Goal: Task Accomplishment & Management: Use online tool/utility

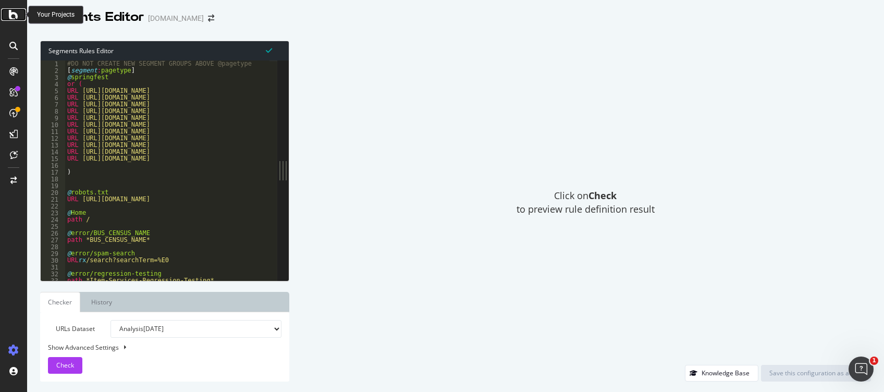
click at [12, 17] on icon at bounding box center [13, 14] width 9 height 13
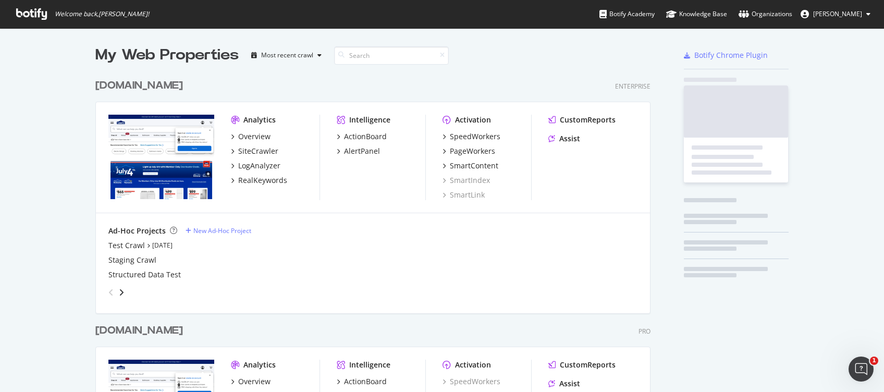
scroll to position [381, 863]
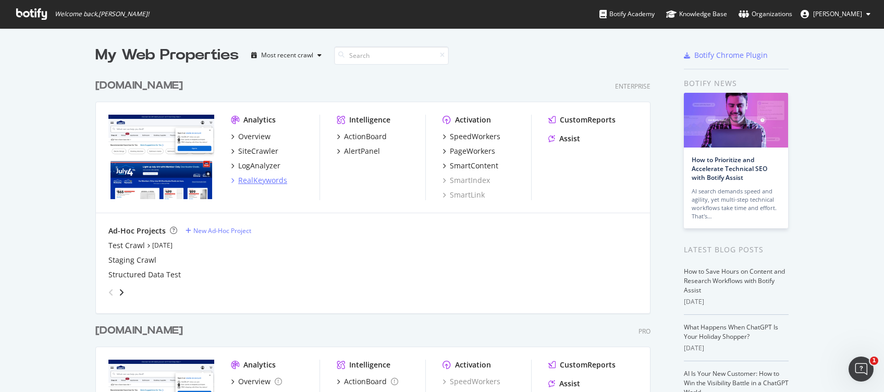
click at [246, 176] on div "RealKeywords" at bounding box center [262, 180] width 49 height 10
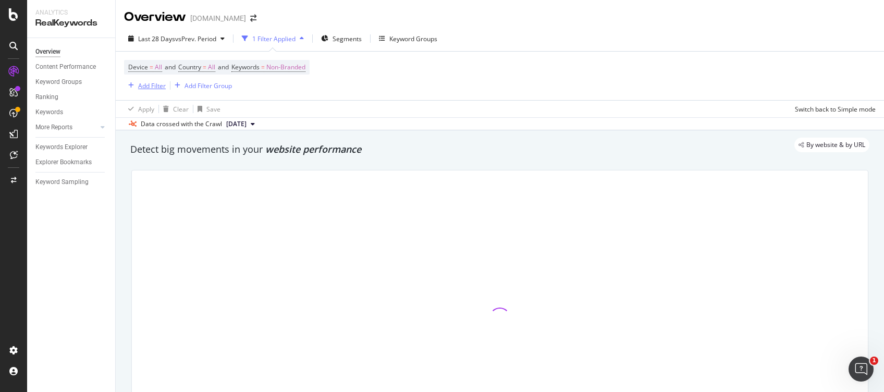
click at [155, 88] on div "Add Filter" at bounding box center [152, 85] width 28 height 9
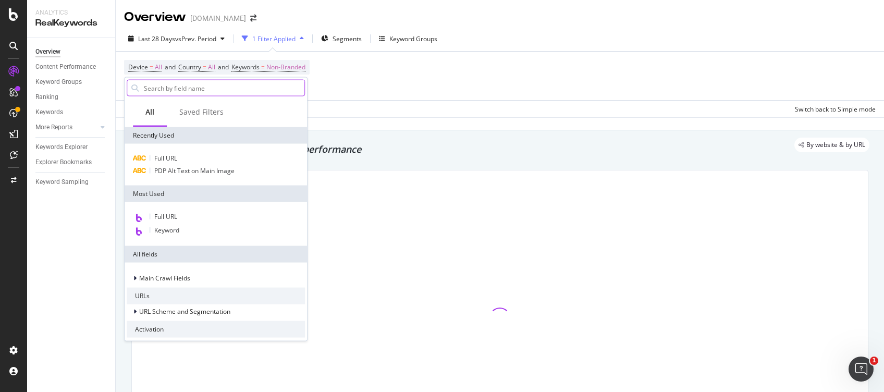
click at [190, 85] on input "text" at bounding box center [224, 88] width 162 height 16
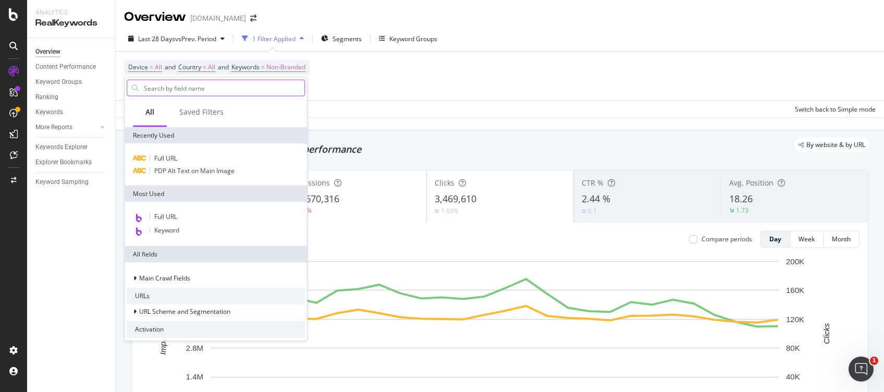
click at [186, 84] on input "text" at bounding box center [224, 88] width 162 height 16
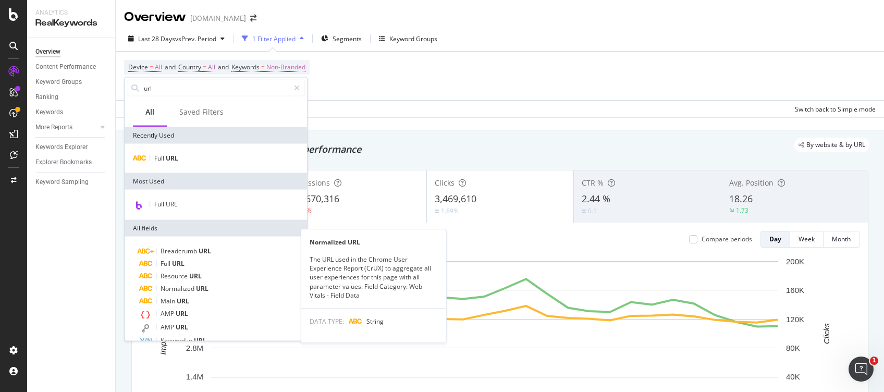
scroll to position [53, 0]
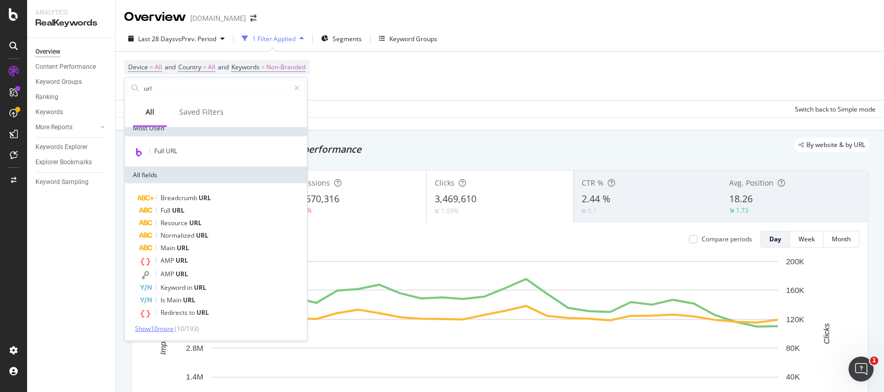
click at [160, 293] on span "Show 10 more" at bounding box center [154, 328] width 39 height 9
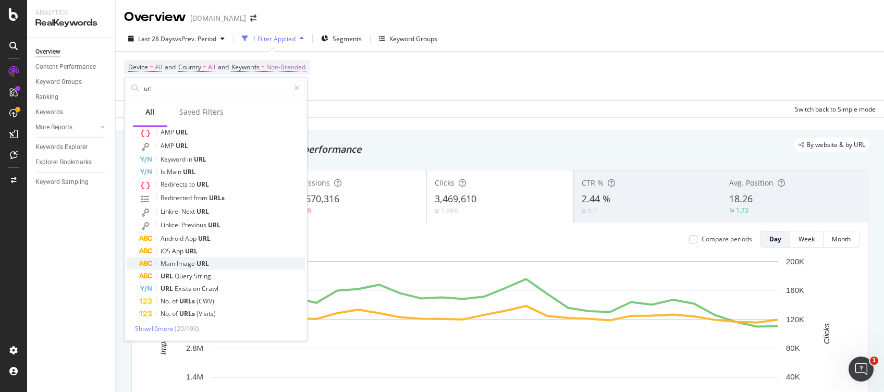
scroll to position [0, 0]
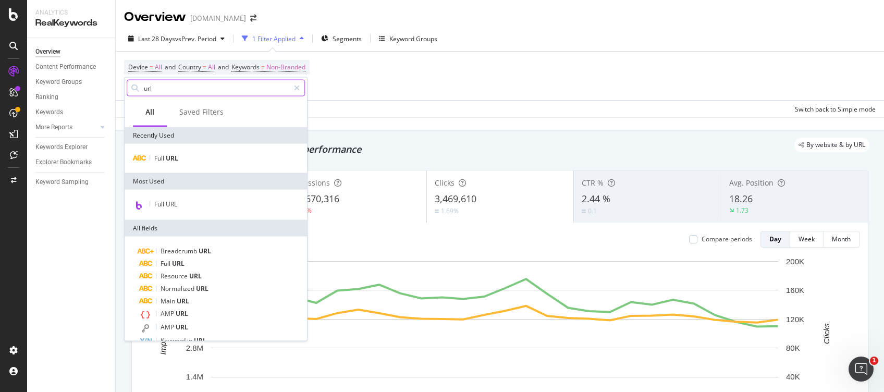
click at [173, 90] on input "url" at bounding box center [216, 88] width 146 height 16
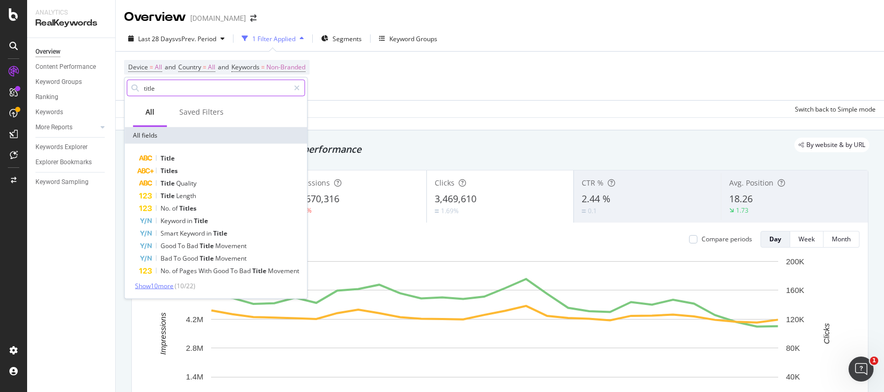
type input "title"
click at [159, 284] on span "Show 10 more" at bounding box center [154, 285] width 39 height 9
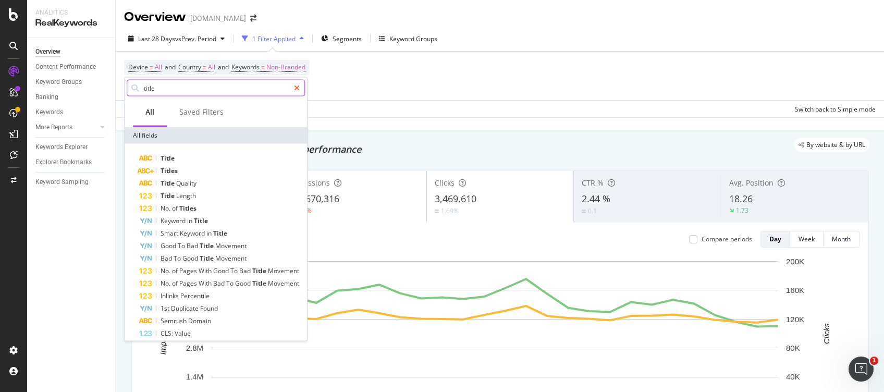
click at [300, 88] on div at bounding box center [296, 88] width 15 height 17
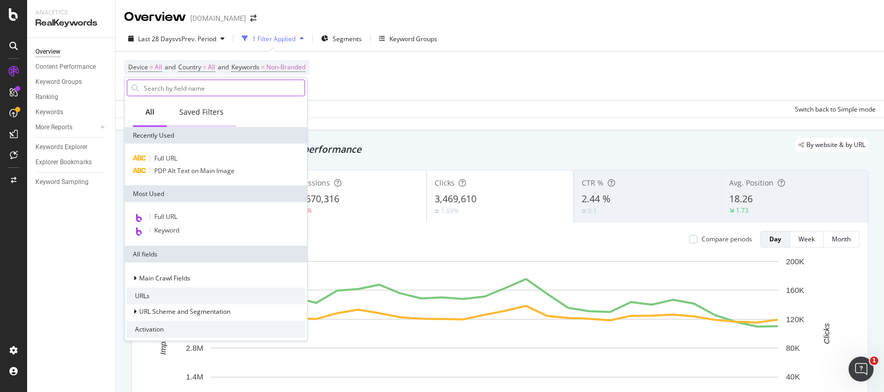
click at [206, 110] on div "Saved Filters" at bounding box center [201, 112] width 44 height 10
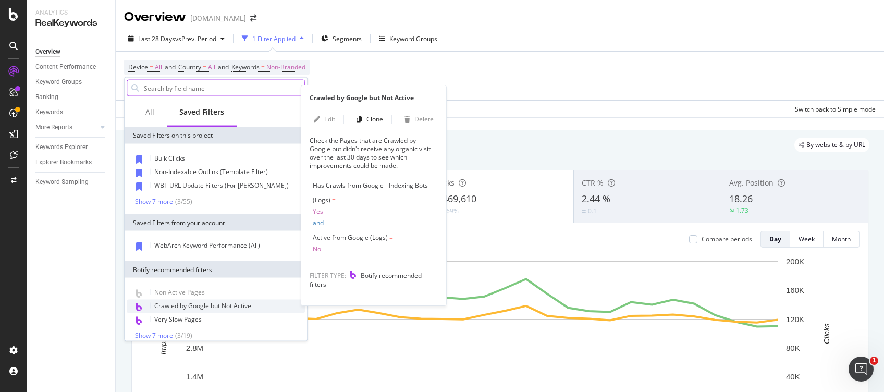
scroll to position [7, 0]
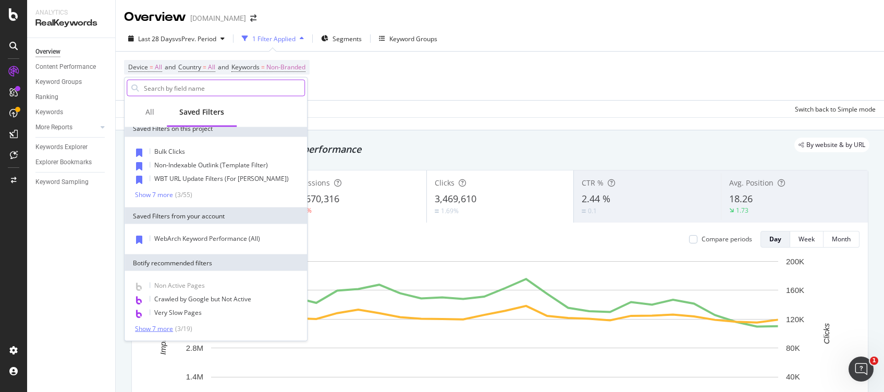
click at [154, 293] on div "Show 7 more" at bounding box center [154, 328] width 38 height 7
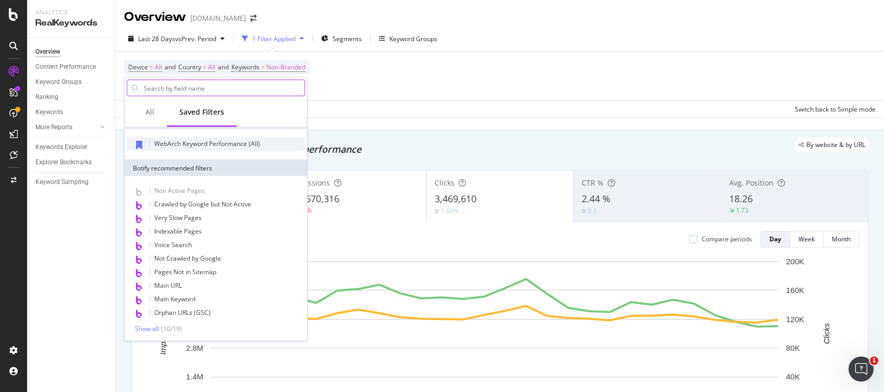
scroll to position [0, 0]
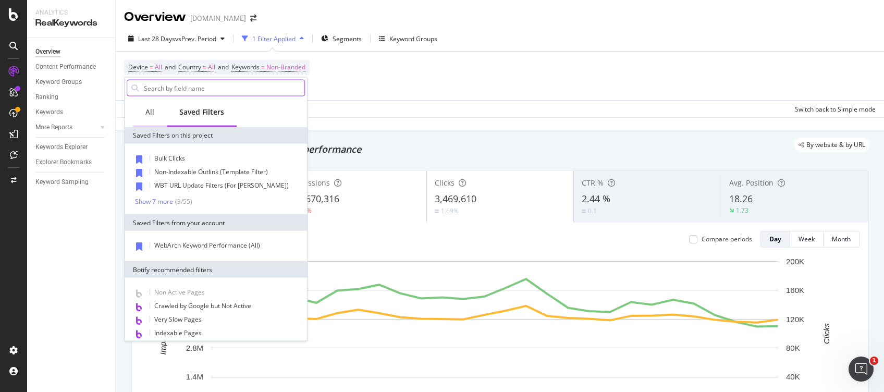
click at [147, 112] on div "All" at bounding box center [149, 112] width 9 height 10
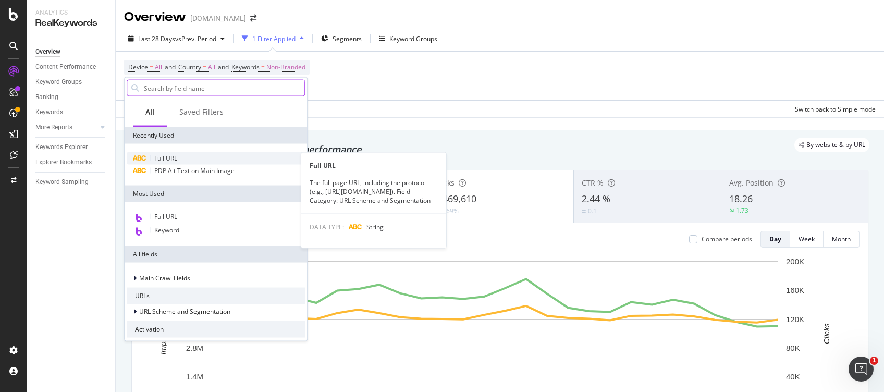
click at [164, 155] on span "Full URL" at bounding box center [165, 158] width 23 height 9
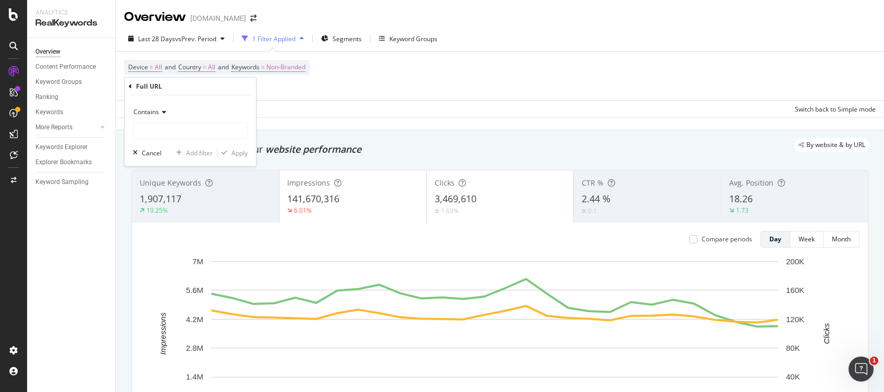
click at [155, 113] on span "Contains" at bounding box center [146, 111] width 26 height 9
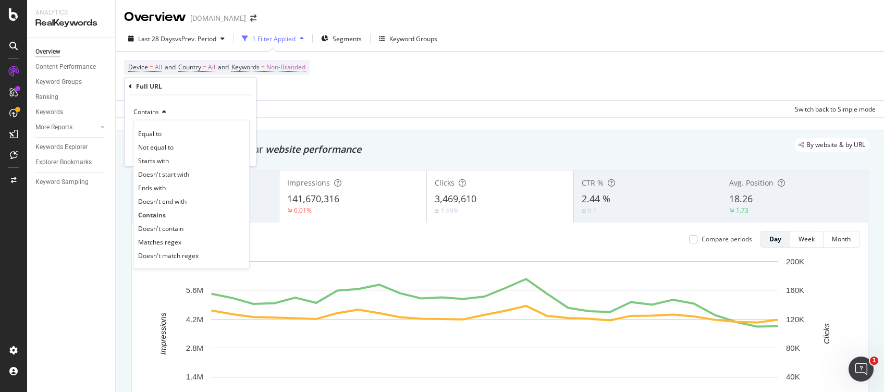
click at [329, 108] on div "Apply Clear Save Switch back to Simple mode" at bounding box center [500, 108] width 768 height 17
